Goal: Check status

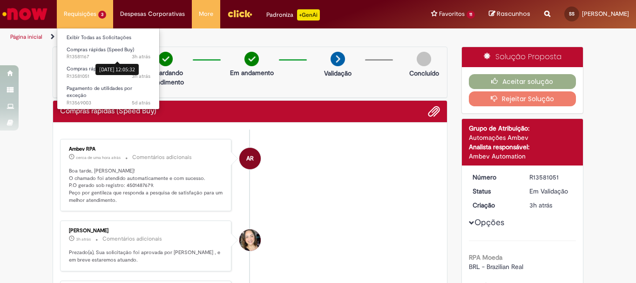
click at [79, 20] on li "Requisições 3 Exibir Todas as Solicitações Compras rápidas (Speed Buy) 3h atrás…" at bounding box center [85, 14] width 56 height 28
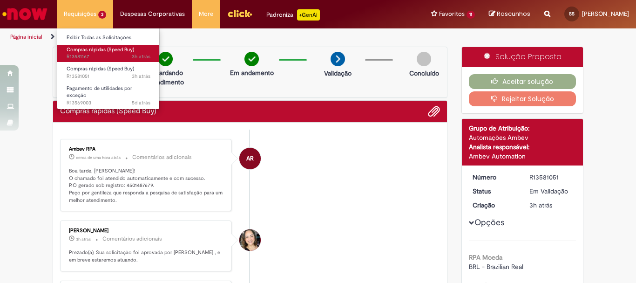
click at [90, 48] on span "Compras rápidas (Speed Buy)" at bounding box center [101, 49] width 68 height 7
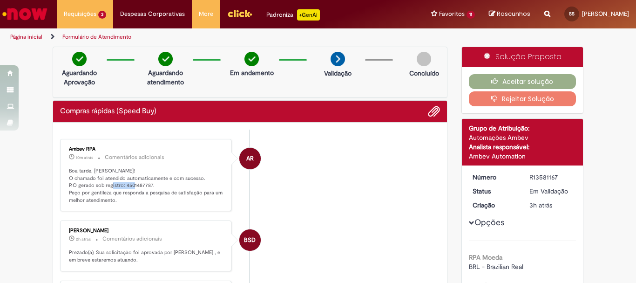
drag, startPoint x: 121, startPoint y: 185, endPoint x: 148, endPoint y: 184, distance: 27.0
click at [148, 184] on p "Boa tarde, [PERSON_NAME]! O chamado foi atendido automaticamente e com sucesso.…" at bounding box center [146, 185] width 155 height 37
copy p "4501487787"
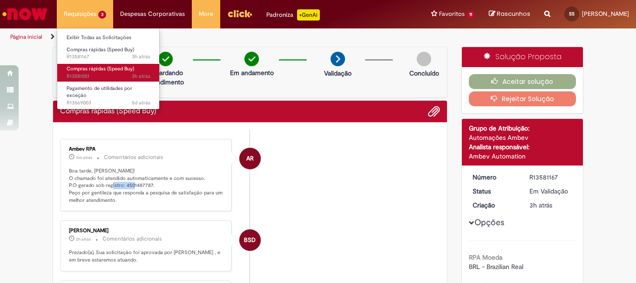
click at [89, 69] on span "Compras rápidas (Speed Buy)" at bounding box center [101, 68] width 68 height 7
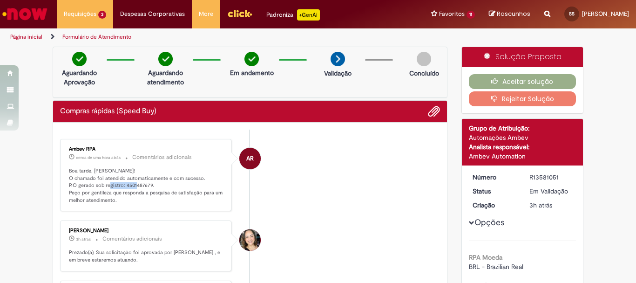
drag, startPoint x: 120, startPoint y: 185, endPoint x: 149, endPoint y: 188, distance: 29.5
click at [149, 188] on p "Boa tarde, [PERSON_NAME]! O chamado foi atendido automaticamente e com sucesso.…" at bounding box center [146, 185] width 155 height 37
copy p "4501487679."
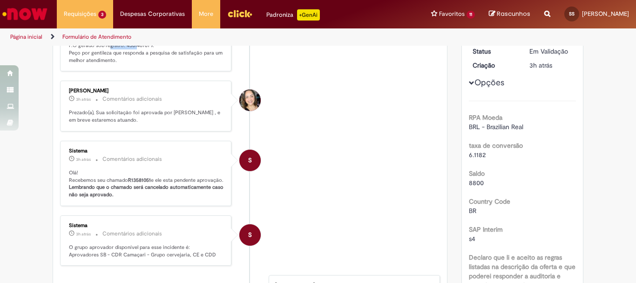
scroll to position [47, 0]
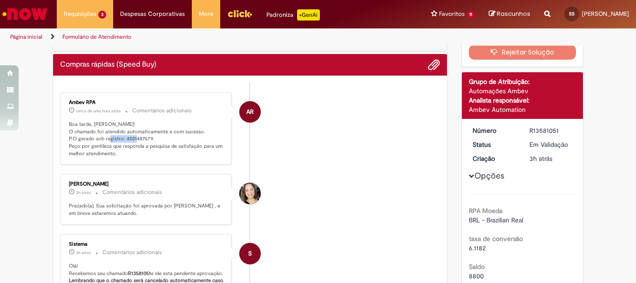
copy p "4501487679."
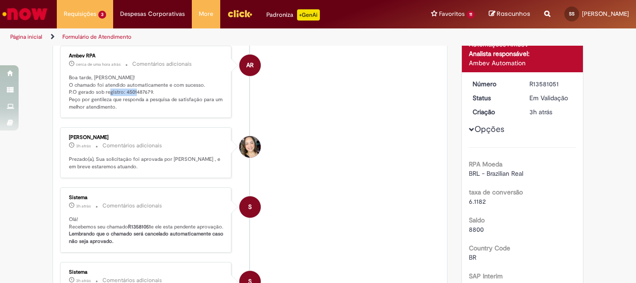
scroll to position [0, 0]
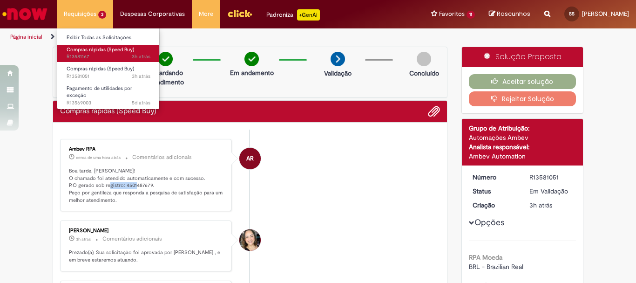
click at [82, 49] on span "Compras rápidas (Speed Buy)" at bounding box center [101, 49] width 68 height 7
